Goal: Task Accomplishment & Management: Manage account settings

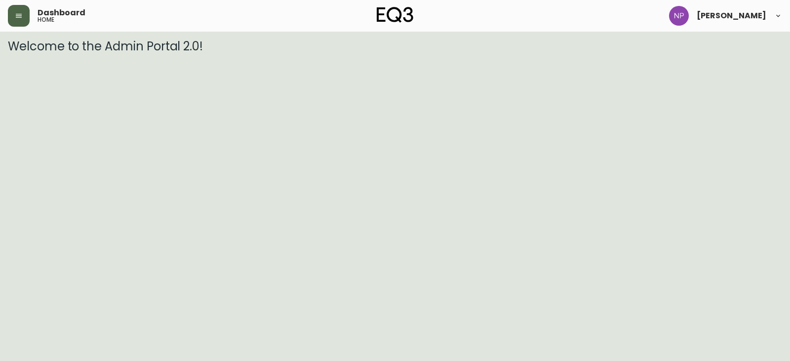
click at [17, 14] on icon "button" at bounding box center [19, 16] width 8 height 8
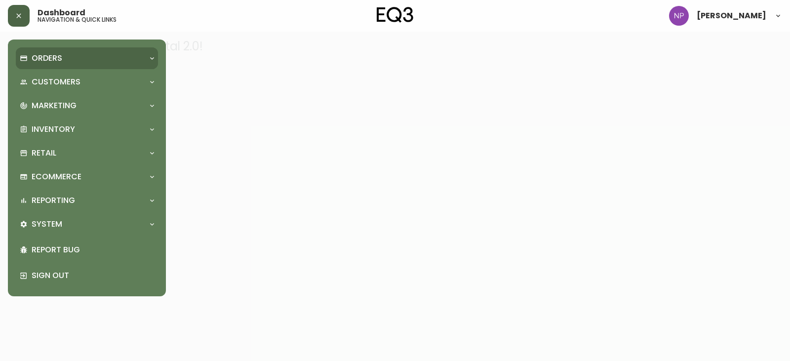
click at [36, 68] on div "Orders" at bounding box center [87, 58] width 142 height 22
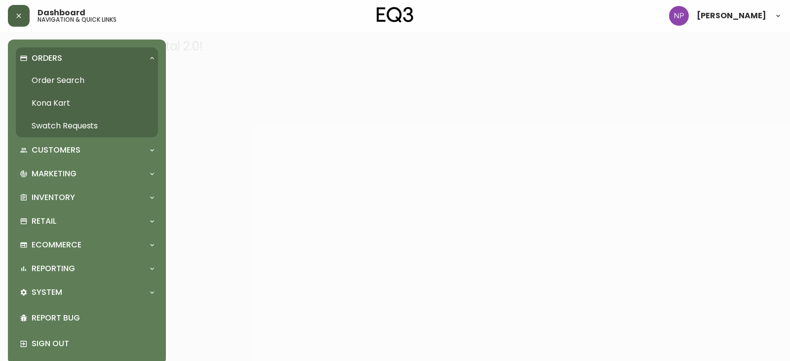
click at [40, 80] on link "Order Search" at bounding box center [87, 80] width 142 height 23
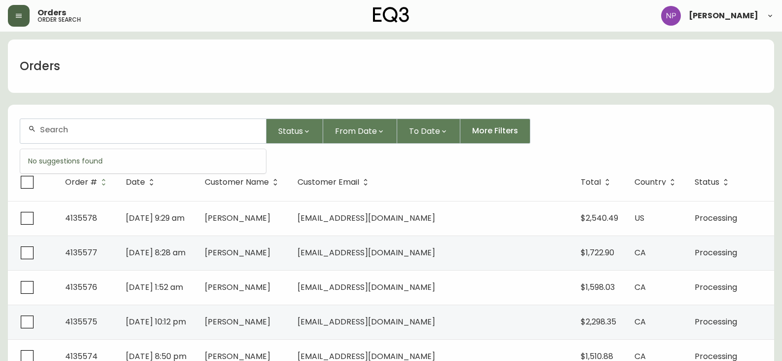
click at [60, 132] on input "text" at bounding box center [149, 129] width 218 height 9
type input "4133942"
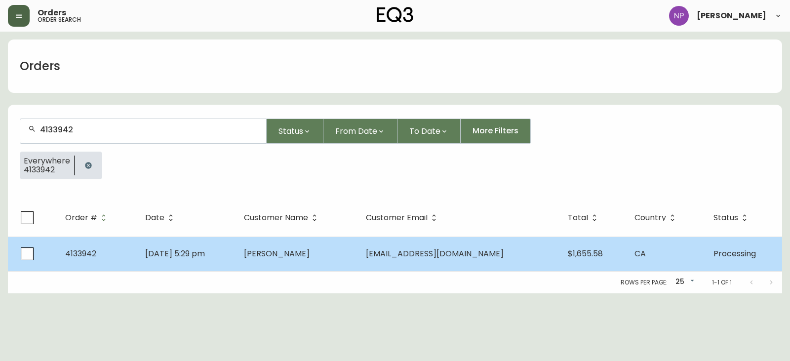
click at [223, 260] on td "[DATE] 5:29 pm" at bounding box center [186, 253] width 99 height 35
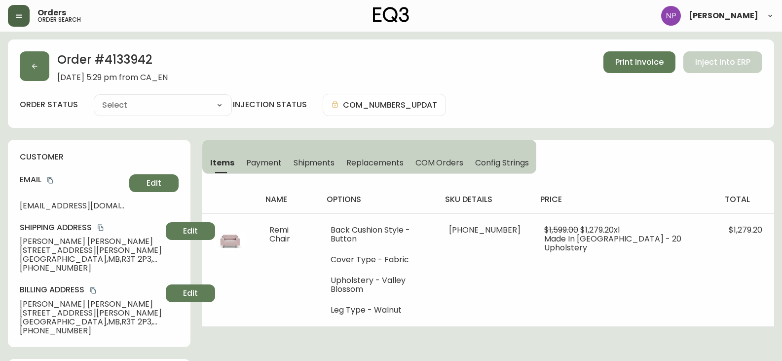
type input "Processing"
select select "PROCESSING"
click at [323, 164] on span "Shipments" at bounding box center [314, 162] width 41 height 10
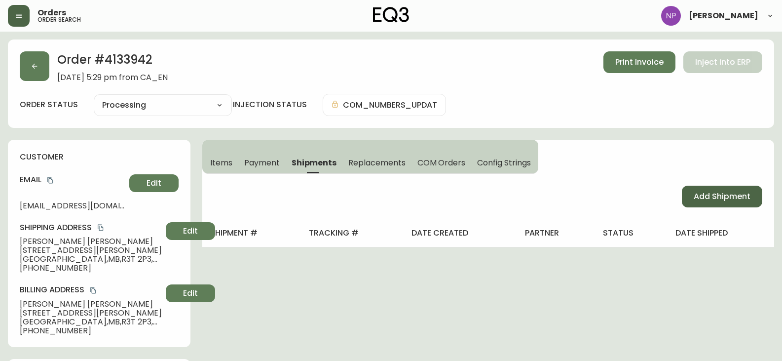
click at [691, 201] on button "Add Shipment" at bounding box center [722, 197] width 80 height 22
select select "PENDING"
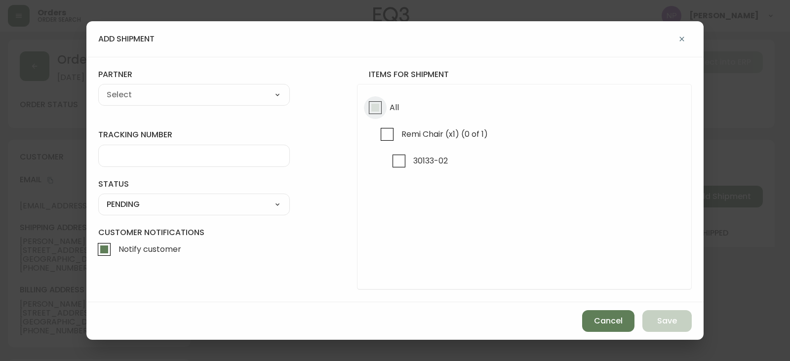
click at [382, 116] on input "All" at bounding box center [375, 107] width 23 height 23
checkbox input "true"
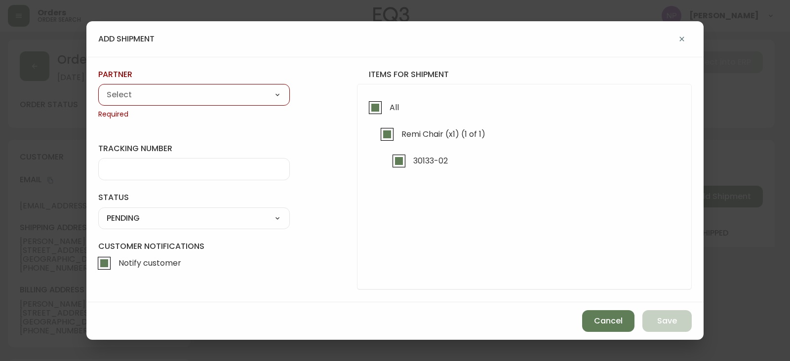
click at [201, 90] on select "A Move to Remember LLC ABF Freight Alero [PERSON_NAME] Canada Post Canpar Expre…" at bounding box center [194, 94] width 192 height 15
select select "cjy0aaf3c01x30166dpi6h6qg"
click at [98, 87] on select "A Move to Remember LLC ABF Freight Alero [PERSON_NAME] Canada Post Canpar Expre…" at bounding box center [194, 94] width 192 height 15
type input "EQ3"
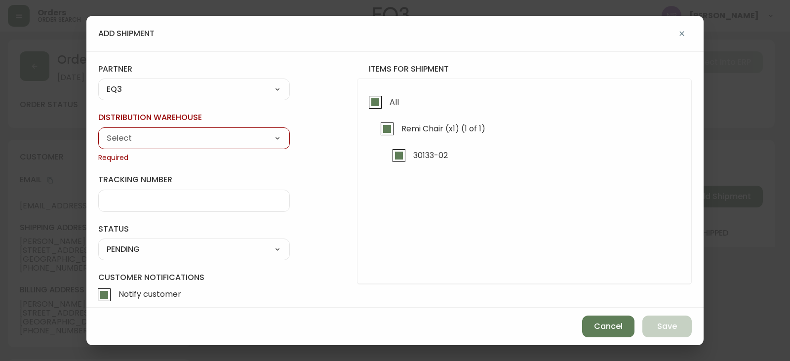
click at [123, 140] on select "Calgary Warehouse GTA Distribution Center [GEOGRAPHIC_DATA] [GEOGRAPHIC_DATA] W…" at bounding box center [194, 138] width 192 height 15
select select "ck98uz8nb00023kl9agli5rk9"
click at [98, 131] on select "Calgary Warehouse GTA Distribution Center [GEOGRAPHIC_DATA] [GEOGRAPHIC_DATA] W…" at bounding box center [194, 138] width 192 height 15
type input "[GEOGRAPHIC_DATA]"
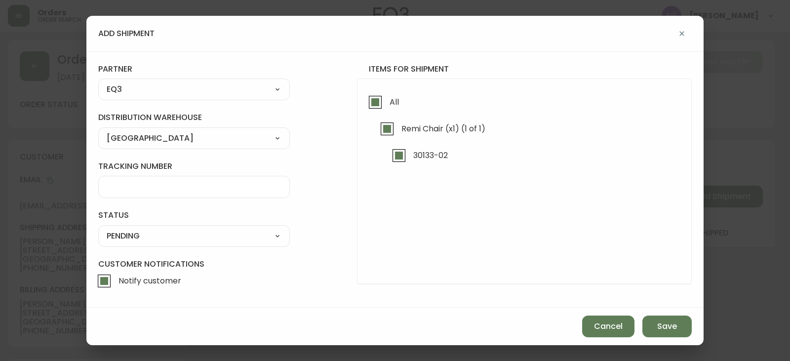
click at [129, 235] on select "SHIPPED PENDING CANCELLED" at bounding box center [194, 236] width 192 height 15
click at [98, 229] on select "SHIPPED PENDING CANCELLED" at bounding box center [194, 236] width 192 height 15
select select "PENDING"
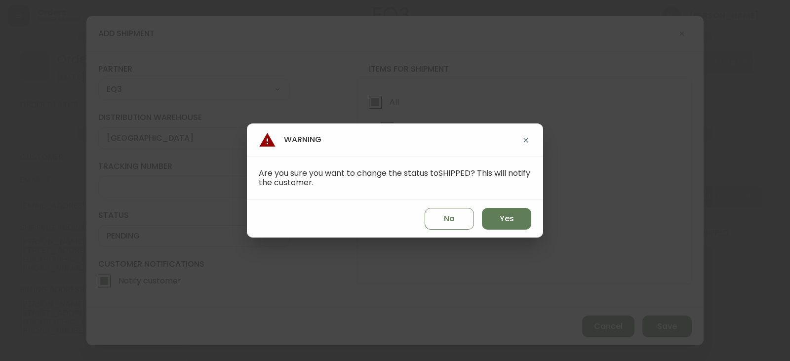
click at [506, 230] on div "No Yes" at bounding box center [395, 219] width 296 height 38
click at [510, 221] on span "Yes" at bounding box center [506, 218] width 14 height 11
type input "SHIPPED"
select select "SHIPPED"
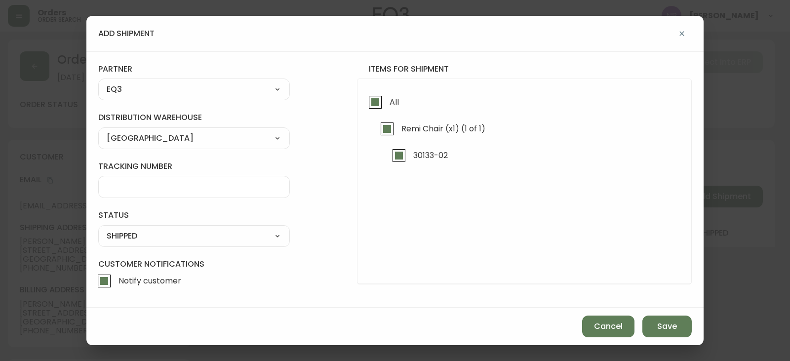
drag, startPoint x: 654, startPoint y: 319, endPoint x: 588, endPoint y: 301, distance: 69.2
click at [652, 315] on div "Cancel Save" at bounding box center [394, 326] width 617 height 38
click at [672, 328] on span "Save" at bounding box center [667, 326] width 20 height 11
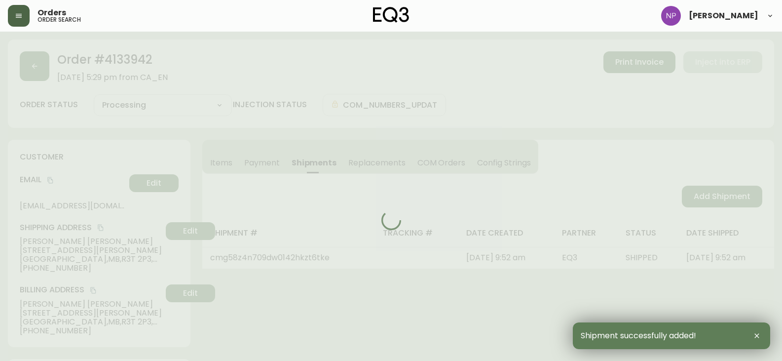
type input "Fully Shipped"
select select "FULLY_SHIPPED"
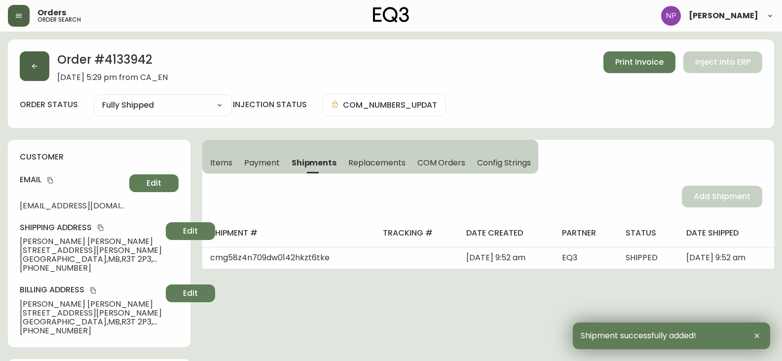
click at [38, 58] on button "button" at bounding box center [35, 66] width 30 height 30
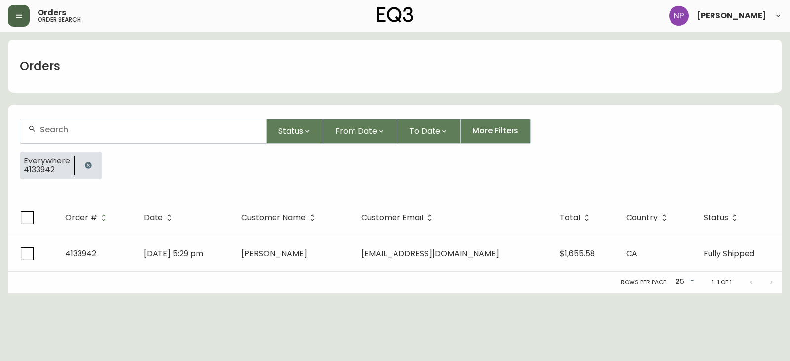
click at [59, 137] on div at bounding box center [143, 131] width 246 height 24
type input "4135556"
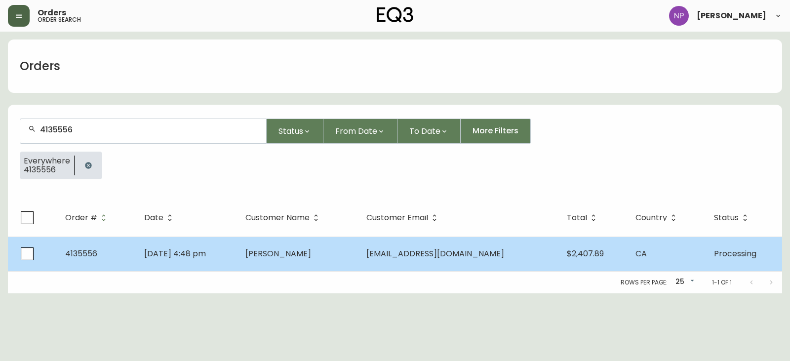
click at [200, 269] on td "[DATE] 4:48 pm" at bounding box center [186, 253] width 101 height 35
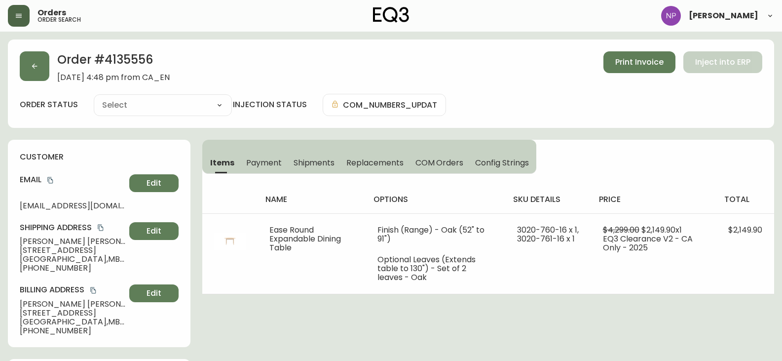
type input "Processing"
select select "PROCESSING"
click at [325, 162] on span "Shipments" at bounding box center [314, 162] width 41 height 10
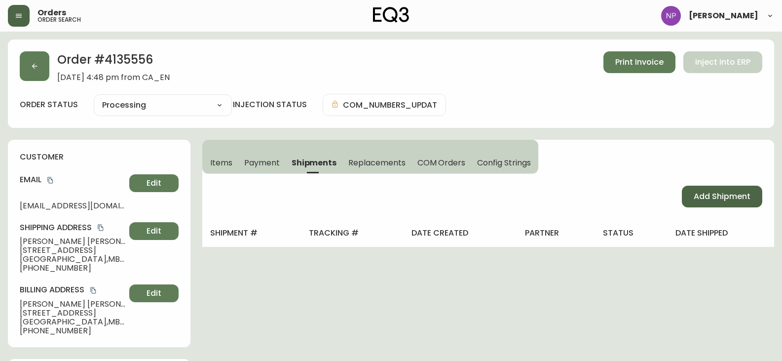
click at [695, 195] on span "Add Shipment" at bounding box center [722, 196] width 57 height 11
select select "PENDING"
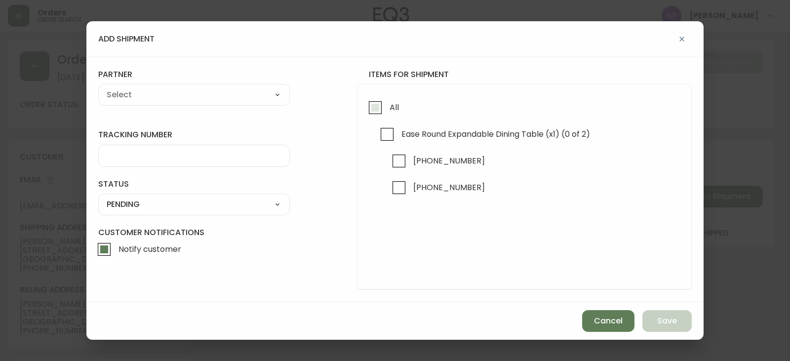
click at [374, 106] on input "All" at bounding box center [375, 107] width 23 height 23
checkbox input "true"
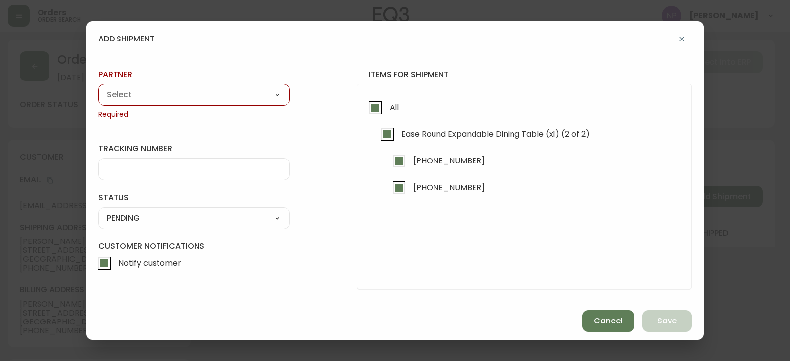
click at [190, 95] on select "A Move to Remember LLC ABF Freight Alero [PERSON_NAME] Canada Post Canpar Expre…" at bounding box center [194, 94] width 192 height 15
select select "cjy0aaf3c01x30166dpi6h6qg"
click at [98, 87] on select "A Move to Remember LLC ABF Freight Alero [PERSON_NAME] Canada Post Canpar Expre…" at bounding box center [194, 94] width 192 height 15
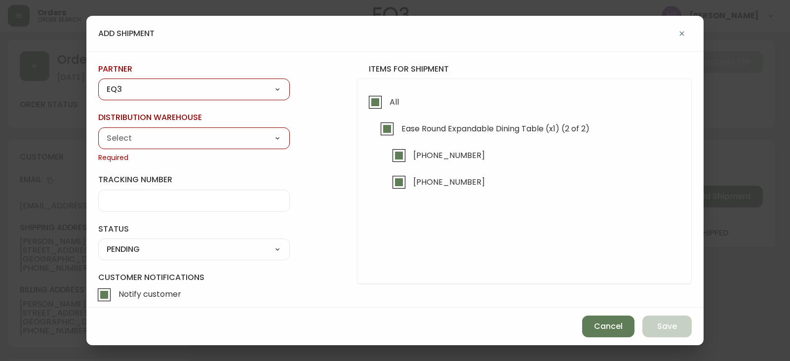
type input "EQ3"
click at [149, 142] on select "Calgary Warehouse GTA Distribution Center [GEOGRAPHIC_DATA] [GEOGRAPHIC_DATA] W…" at bounding box center [194, 138] width 192 height 15
select select "ck98uz8nb00023kl9agli5rk9"
click at [98, 131] on select "Calgary Warehouse GTA Distribution Center [GEOGRAPHIC_DATA] [GEOGRAPHIC_DATA] W…" at bounding box center [194, 138] width 192 height 15
type input "[GEOGRAPHIC_DATA]"
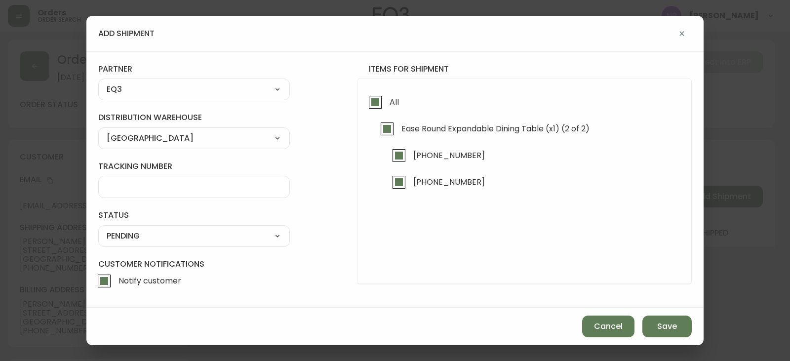
click at [189, 241] on select "SHIPPED PENDING CANCELLED" at bounding box center [194, 236] width 192 height 15
click at [98, 229] on select "SHIPPED PENDING CANCELLED" at bounding box center [194, 236] width 192 height 15
select select "PENDING"
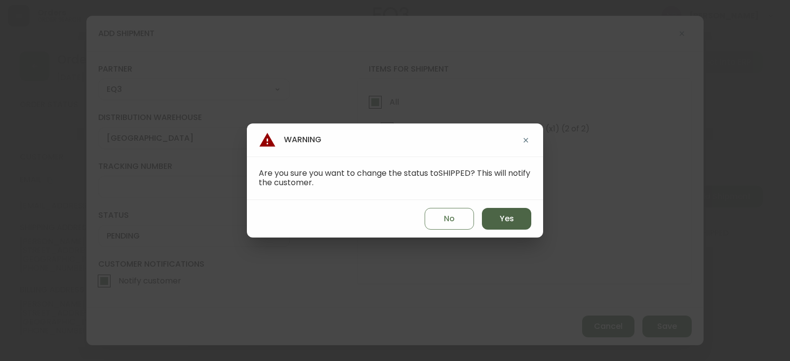
click at [508, 224] on span "Yes" at bounding box center [506, 218] width 14 height 11
type input "SHIPPED"
select select "SHIPPED"
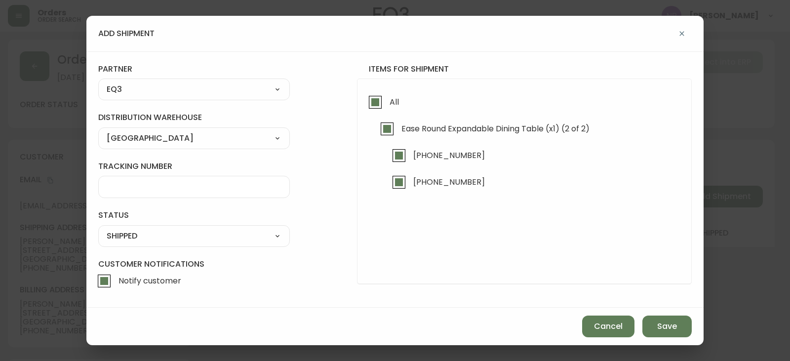
click at [691, 335] on div "Cancel Save" at bounding box center [394, 326] width 617 height 38
click at [661, 331] on span "Save" at bounding box center [667, 326] width 20 height 11
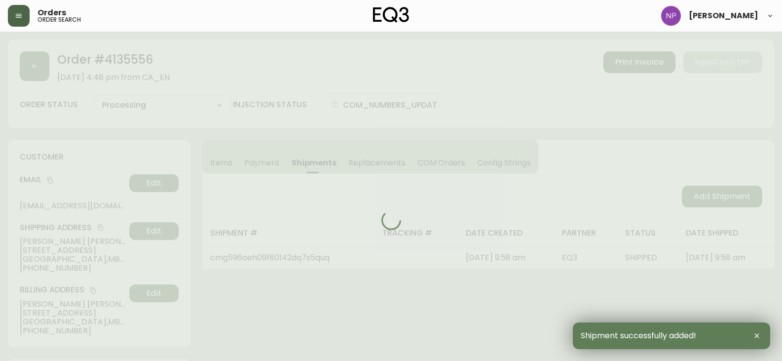
type input "Fully Shipped"
select select "FULLY_SHIPPED"
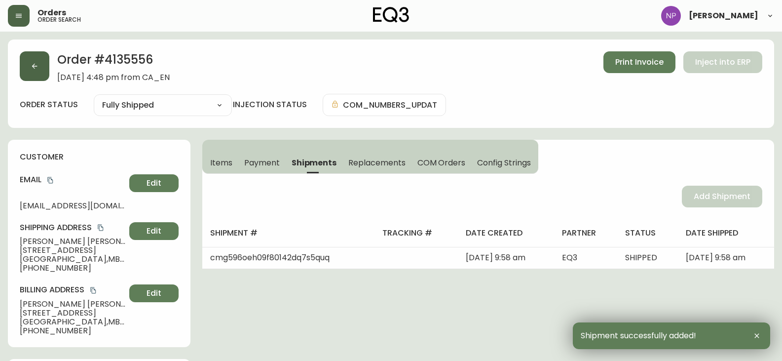
click at [29, 65] on button "button" at bounding box center [35, 66] width 30 height 30
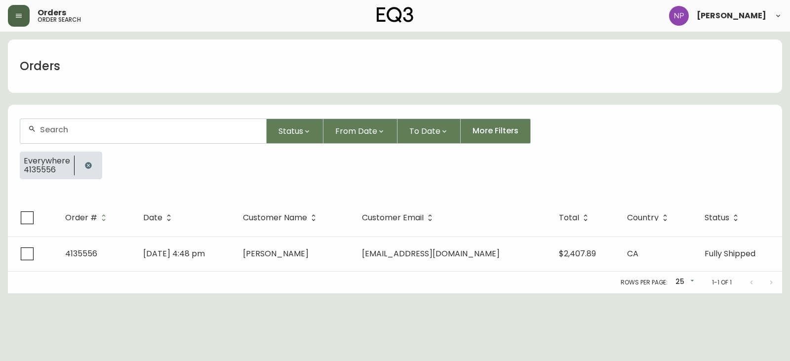
click at [67, 136] on div at bounding box center [143, 131] width 246 height 24
type input "4135555"
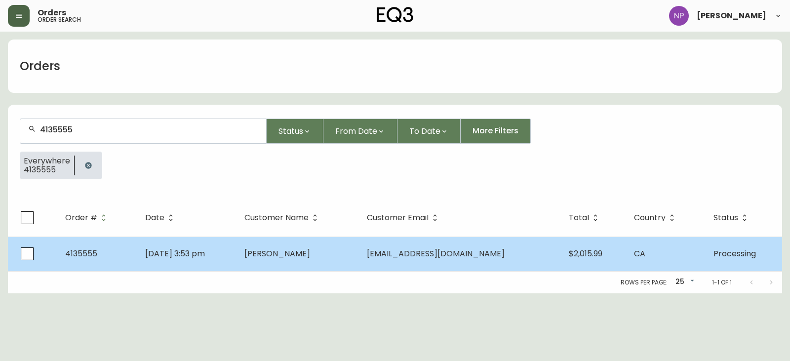
click at [202, 263] on td "[DATE] 3:53 pm" at bounding box center [186, 253] width 99 height 35
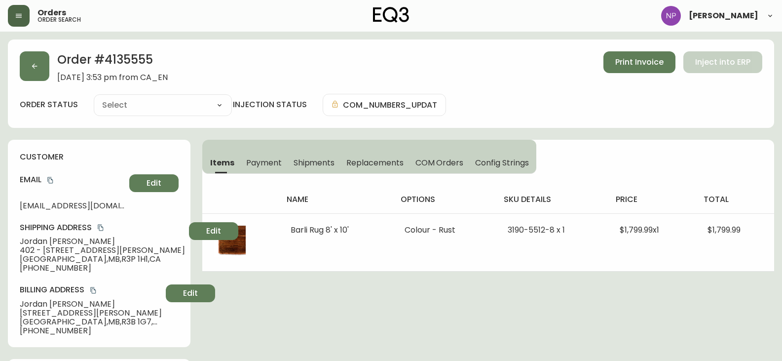
type input "Processing"
select select "PROCESSING"
click at [317, 168] on span "Shipments" at bounding box center [314, 162] width 41 height 10
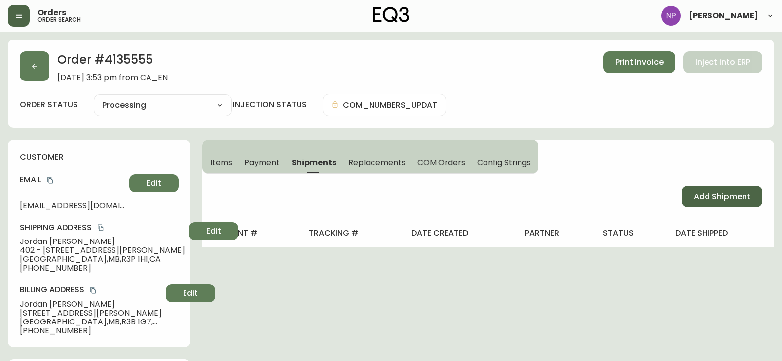
click at [748, 205] on button "Add Shipment" at bounding box center [722, 197] width 80 height 22
select select "PENDING"
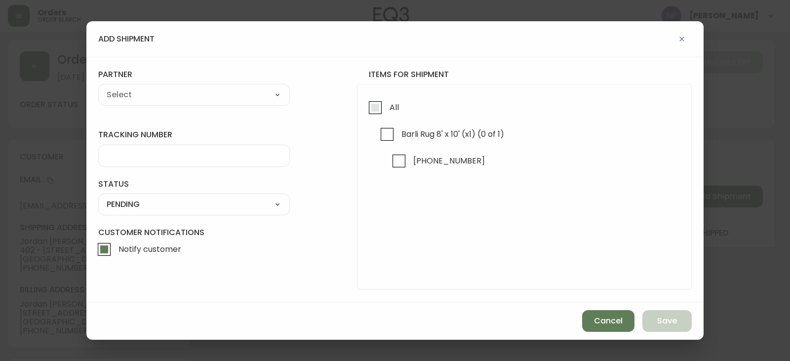
click at [375, 115] on input "All" at bounding box center [375, 107] width 23 height 23
checkbox input "true"
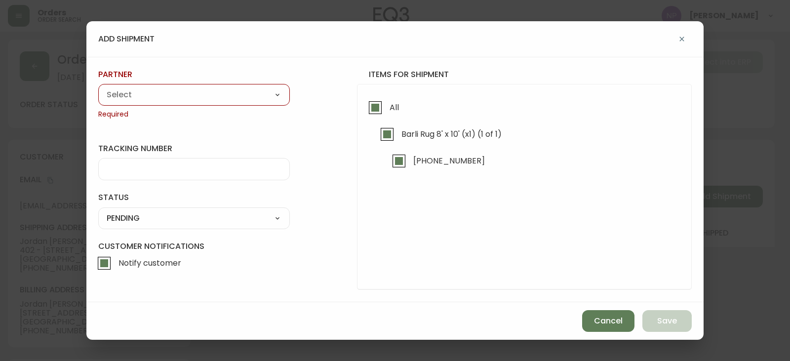
drag, startPoint x: 251, startPoint y: 97, endPoint x: 245, endPoint y: 100, distance: 6.6
click at [251, 97] on select "A Move to Remember LLC ABF Freight Alero [PERSON_NAME] Canada Post Canpar Expre…" at bounding box center [194, 94] width 192 height 15
select select "cjy0aaf3c01x30166dpi6h6qg"
click at [98, 87] on select "A Move to Remember LLC ABF Freight Alero [PERSON_NAME] Canada Post Canpar Expre…" at bounding box center [194, 94] width 192 height 15
type input "EQ3"
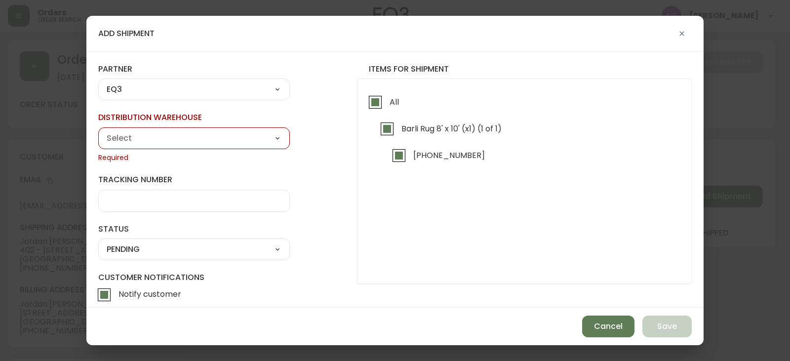
click at [142, 142] on select "Calgary Warehouse GTA Distribution Center [GEOGRAPHIC_DATA] [GEOGRAPHIC_DATA] W…" at bounding box center [194, 138] width 192 height 15
select select "ck98uz8nb00023kl9agli5rk9"
click at [98, 131] on select "Calgary Warehouse GTA Distribution Center [GEOGRAPHIC_DATA] [GEOGRAPHIC_DATA] W…" at bounding box center [194, 138] width 192 height 15
type input "[GEOGRAPHIC_DATA]"
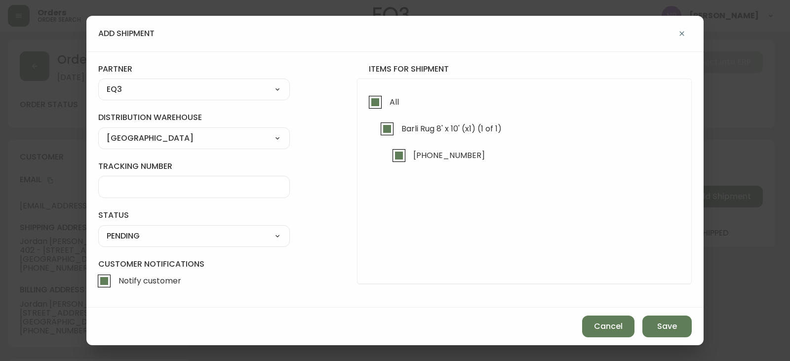
click at [133, 235] on select "SHIPPED PENDING CANCELLED" at bounding box center [194, 236] width 192 height 15
click at [98, 229] on select "SHIPPED PENDING CANCELLED" at bounding box center [194, 236] width 192 height 15
select select "PENDING"
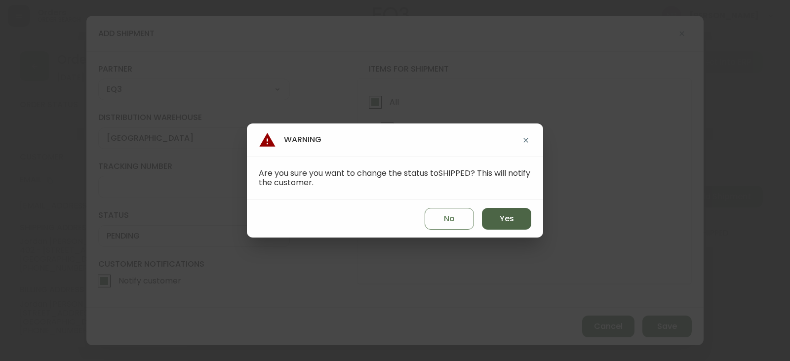
click at [507, 216] on span "Yes" at bounding box center [506, 218] width 14 height 11
type input "SHIPPED"
select select "SHIPPED"
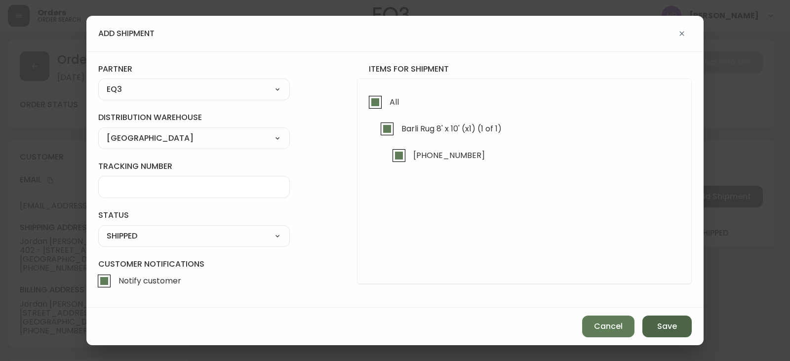
click at [656, 323] on button "Save" at bounding box center [666, 326] width 49 height 22
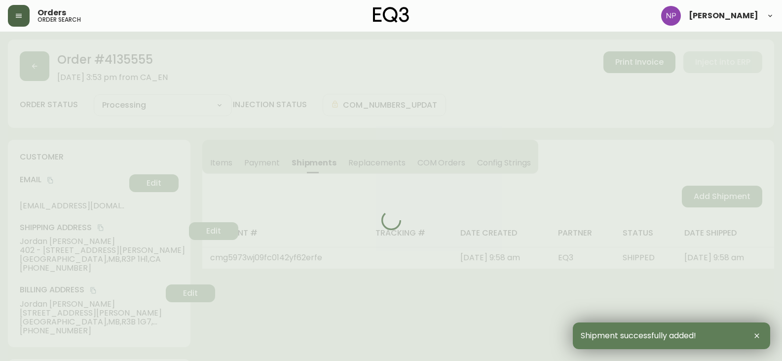
type input "Fully Shipped"
select select "FULLY_SHIPPED"
